Goal: Check status: Check status

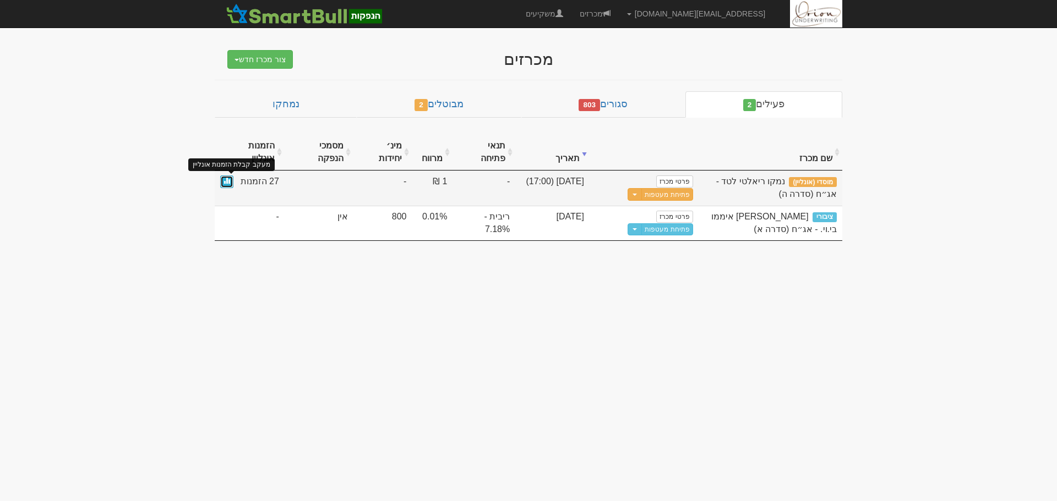
click at [224, 178] on span at bounding box center [226, 180] width 7 height 7
